Goal: Task Accomplishment & Management: Complete application form

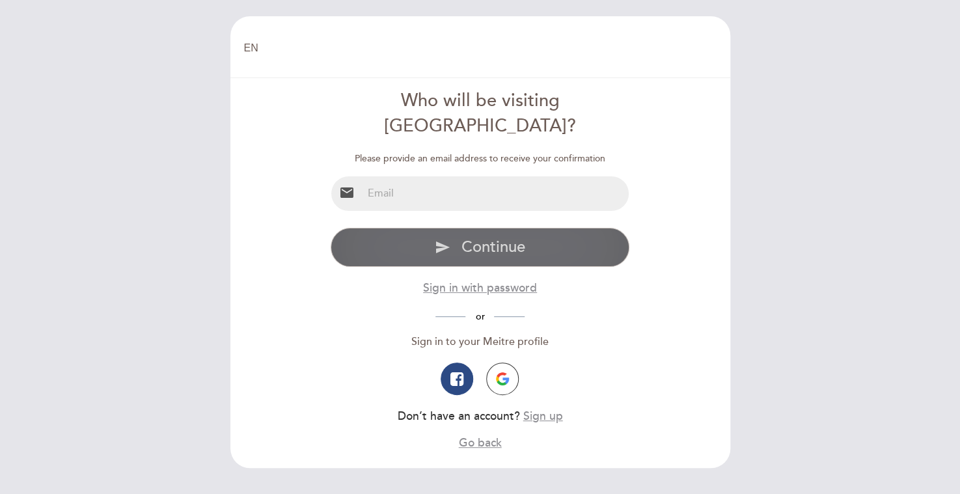
type input "[PERSON_NAME][EMAIL_ADDRESS][DOMAIN_NAME]"
click at [488, 238] on span "Continue" at bounding box center [494, 247] width 64 height 19
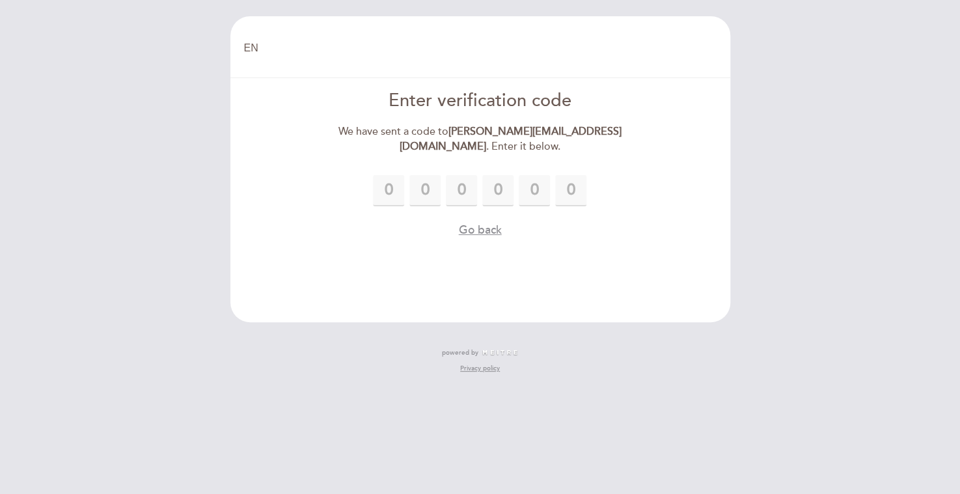
drag, startPoint x: 398, startPoint y: 190, endPoint x: 935, endPoint y: 169, distance: 537.6
click at [935, 169] on div "EN ES PT Welcome Welcome, Change user Book a table Enter verification code We h…" at bounding box center [480, 247] width 960 height 494
click at [393, 192] on input "text" at bounding box center [388, 190] width 31 height 31
type input "7"
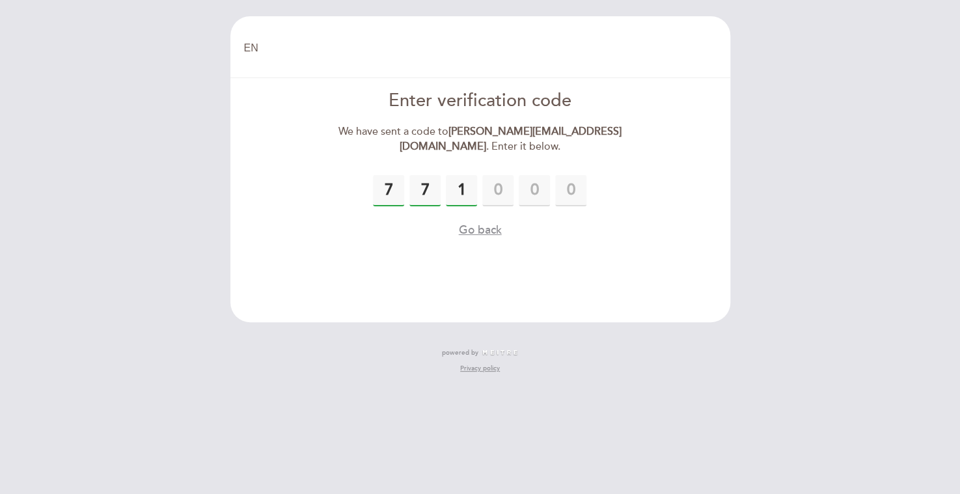
type input "1"
type input "4"
type input "2"
type input "1"
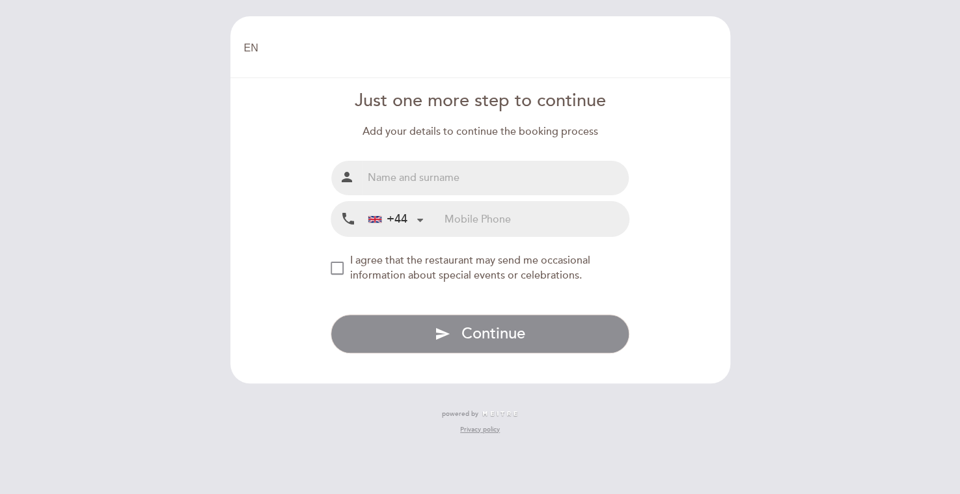
click at [491, 177] on input "text" at bounding box center [496, 178] width 266 height 35
type input "[PERSON_NAME]"
click at [494, 219] on input "tel" at bounding box center [537, 219] width 184 height 35
type input "7949362166"
click at [339, 268] on div "NEW_MODAL_AGREE_RESTAURANT_SEND_OCCASIONAL_INFO" at bounding box center [337, 268] width 13 height 13
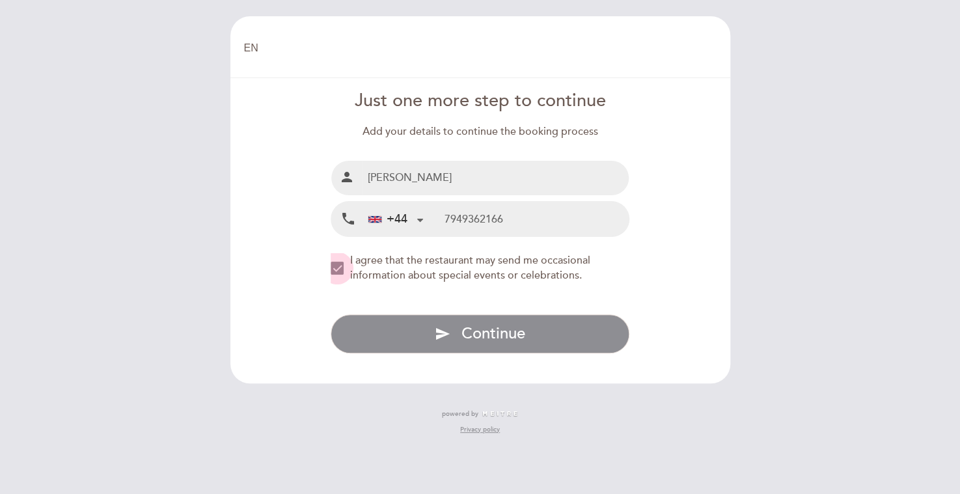
click at [336, 266] on div "NEW_MODAL_AGREE_RESTAURANT_SEND_OCCASIONAL_INFO" at bounding box center [337, 268] width 13 height 13
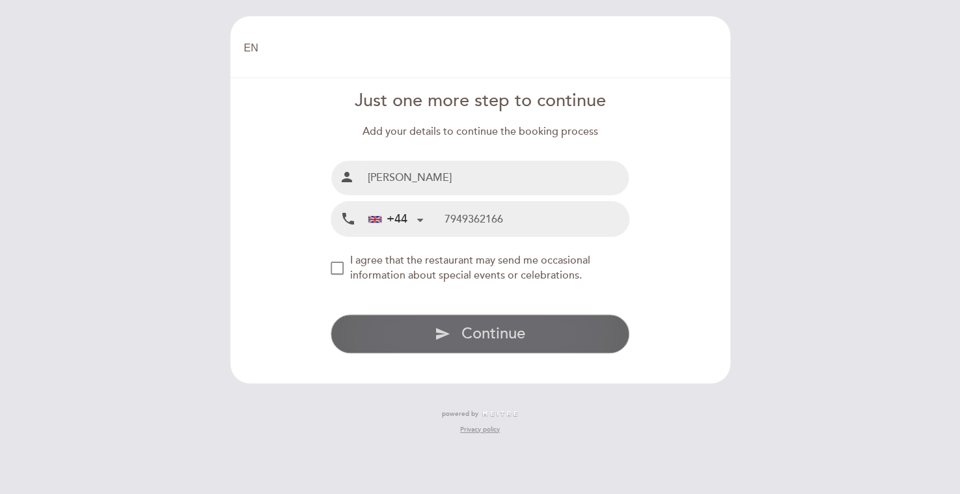
click at [493, 337] on span "Continue" at bounding box center [494, 333] width 64 height 19
